Goal: Task Accomplishment & Management: Manage account settings

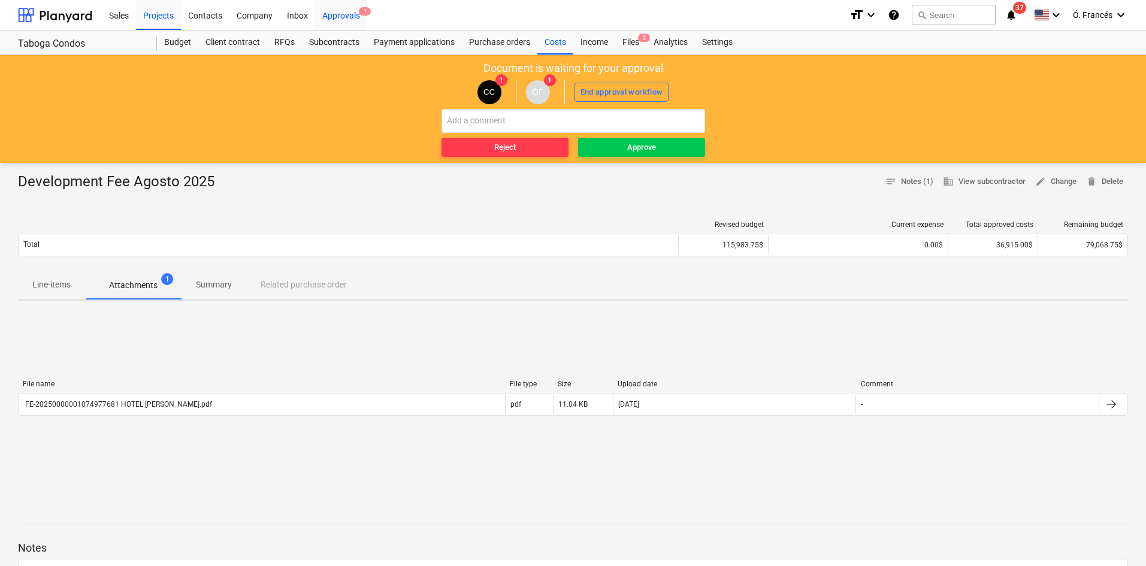
click at [343, 17] on div "Approvals 1" at bounding box center [341, 14] width 52 height 31
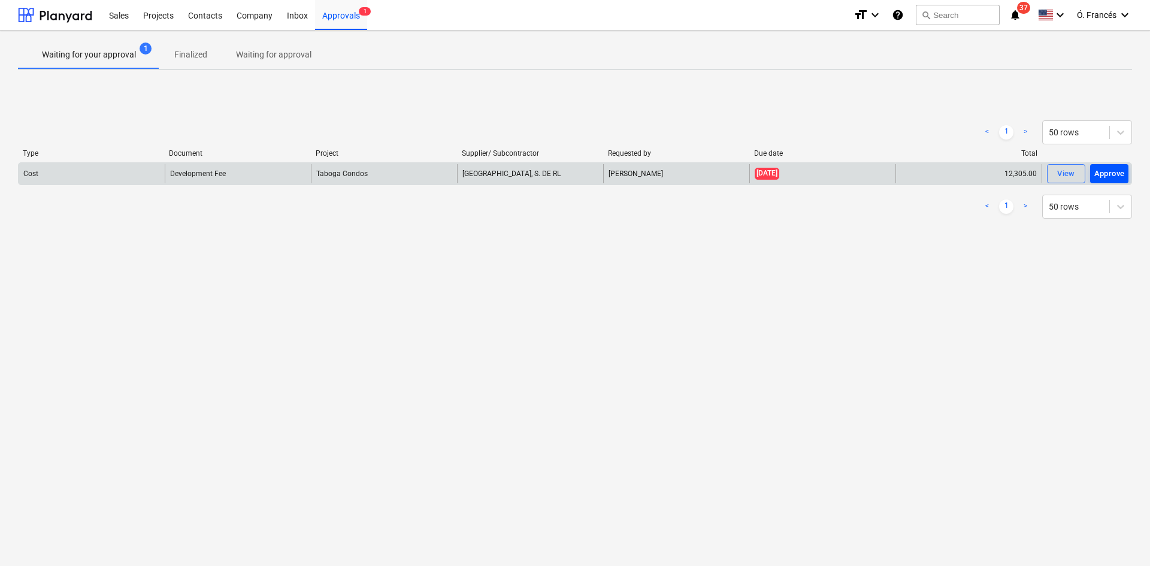
click at [1106, 170] on div "Approve" at bounding box center [1109, 174] width 31 height 14
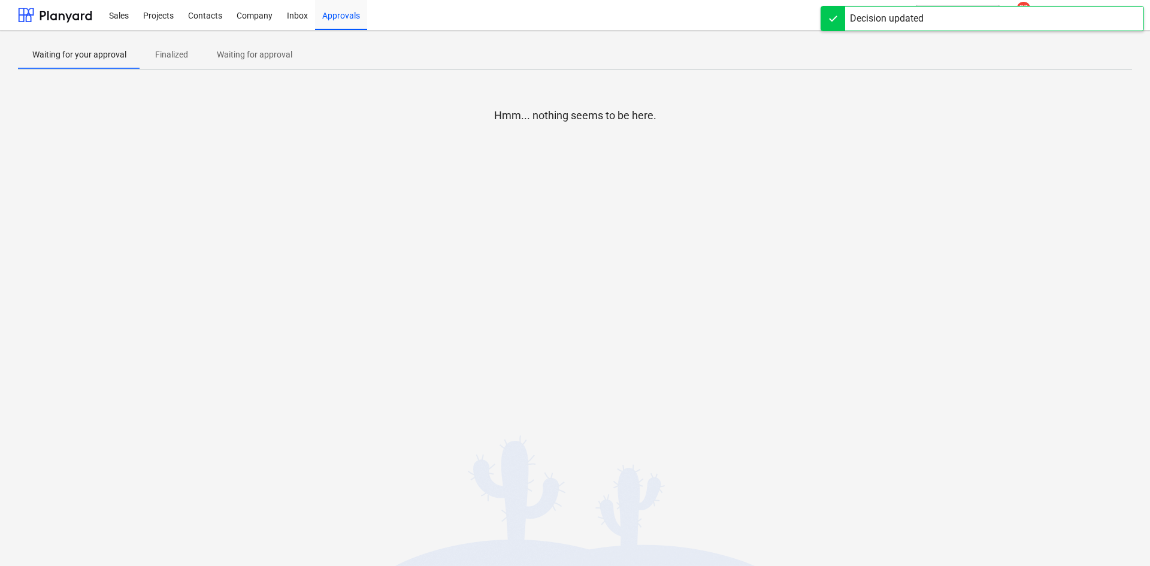
click at [1082, 132] on div at bounding box center [575, 135] width 1114 height 24
click at [31, 18] on div at bounding box center [55, 15] width 74 height 30
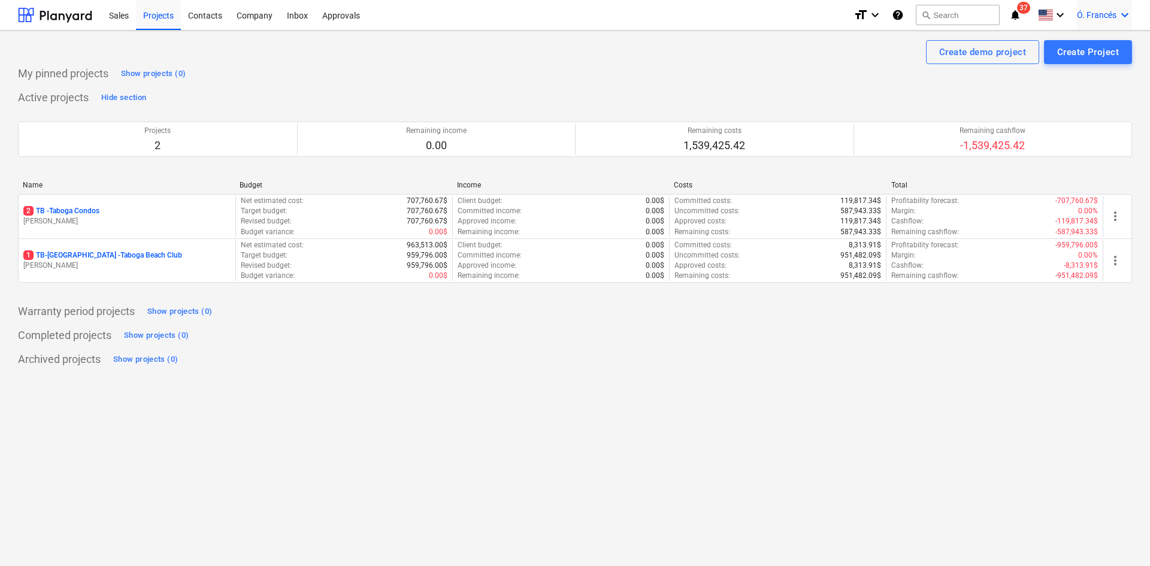
click at [1111, 10] on span "Ó. Francés" at bounding box center [1097, 15] width 40 height 10
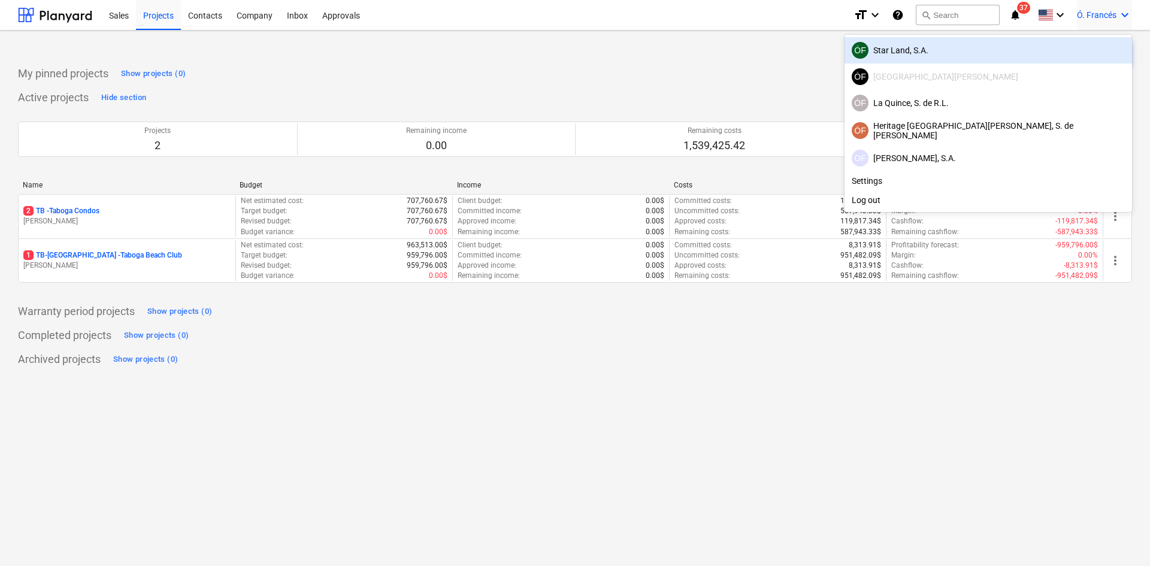
click at [1060, 52] on div "ÓF Star Land, S.A." at bounding box center [988, 50] width 273 height 17
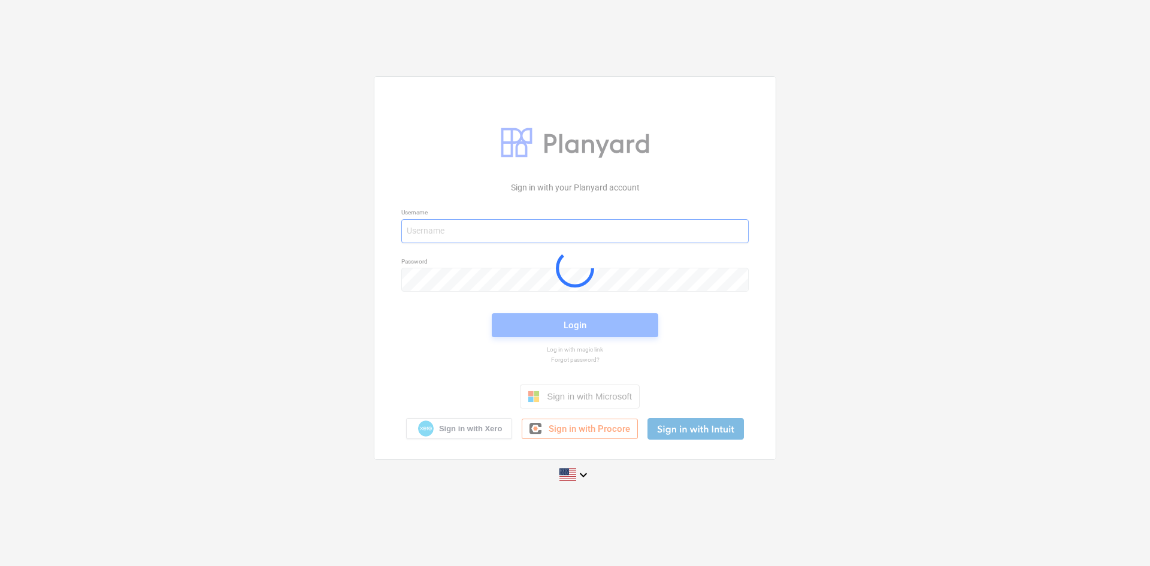
type input "[EMAIL_ADDRESS][DOMAIN_NAME]"
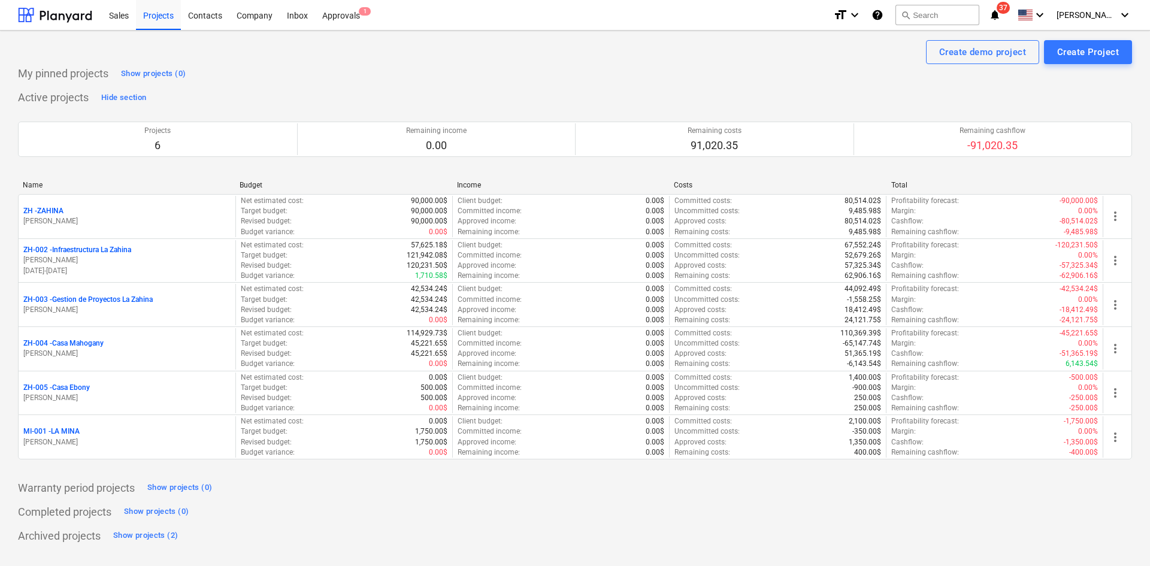
click at [1098, 16] on div "Project fetching failed You do not have permissions for this action" at bounding box center [981, 19] width 323 height 38
click at [1123, 17] on div "Project fetching failed You do not have permissions for this action" at bounding box center [981, 19] width 323 height 38
